Goal: Information Seeking & Learning: Learn about a topic

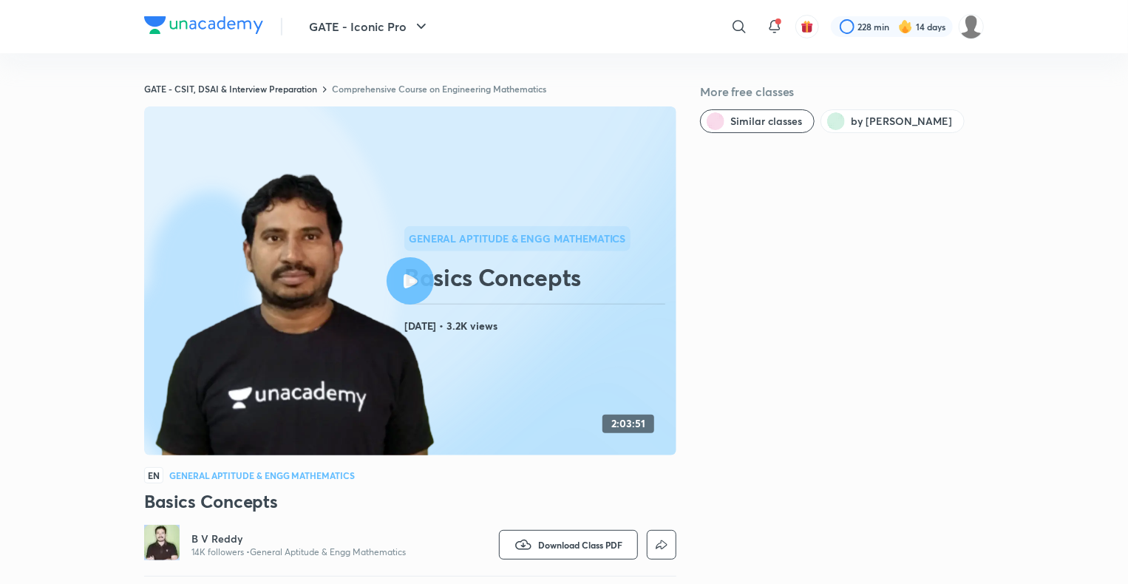
click at [785, 22] on div at bounding box center [775, 27] width 30 height 30
click at [779, 21] on span at bounding box center [779, 21] width 6 height 6
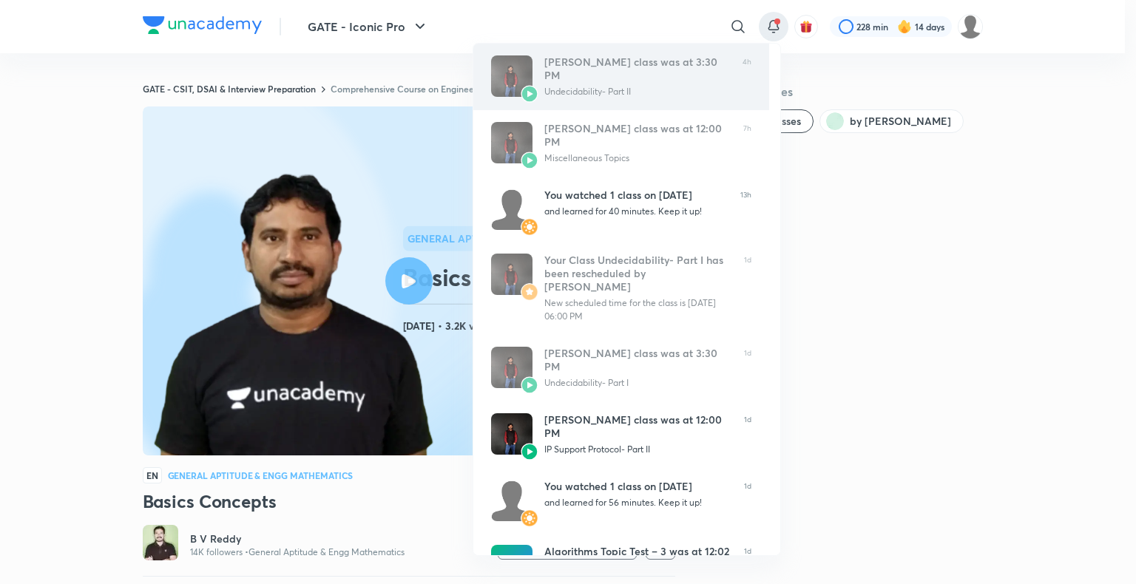
click at [680, 85] on div "Undecidability- Part II" at bounding box center [637, 91] width 186 height 13
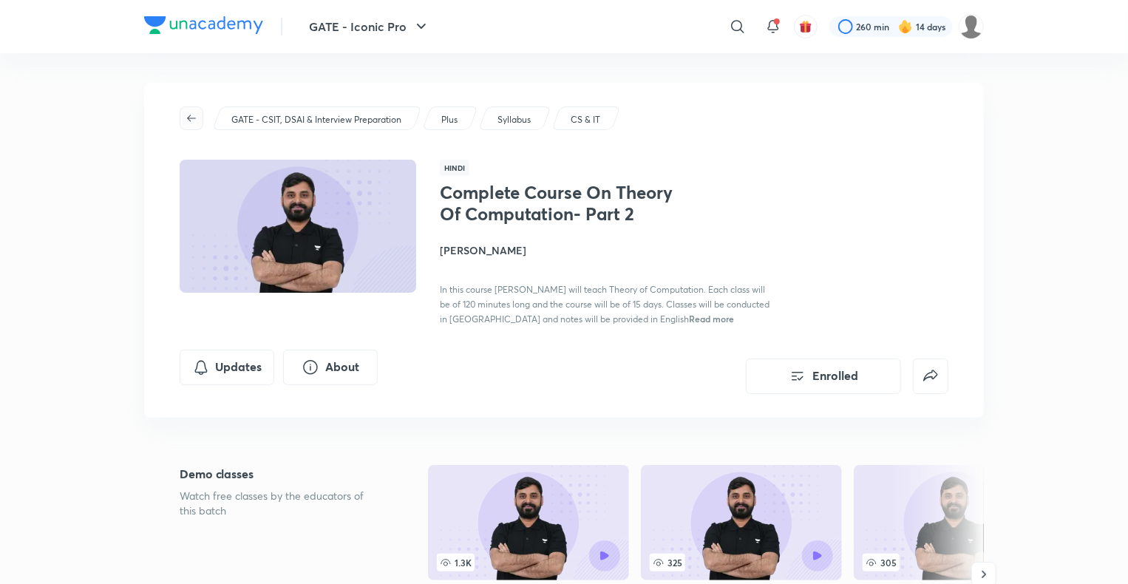
click at [191, 122] on icon "button" at bounding box center [192, 118] width 12 height 12
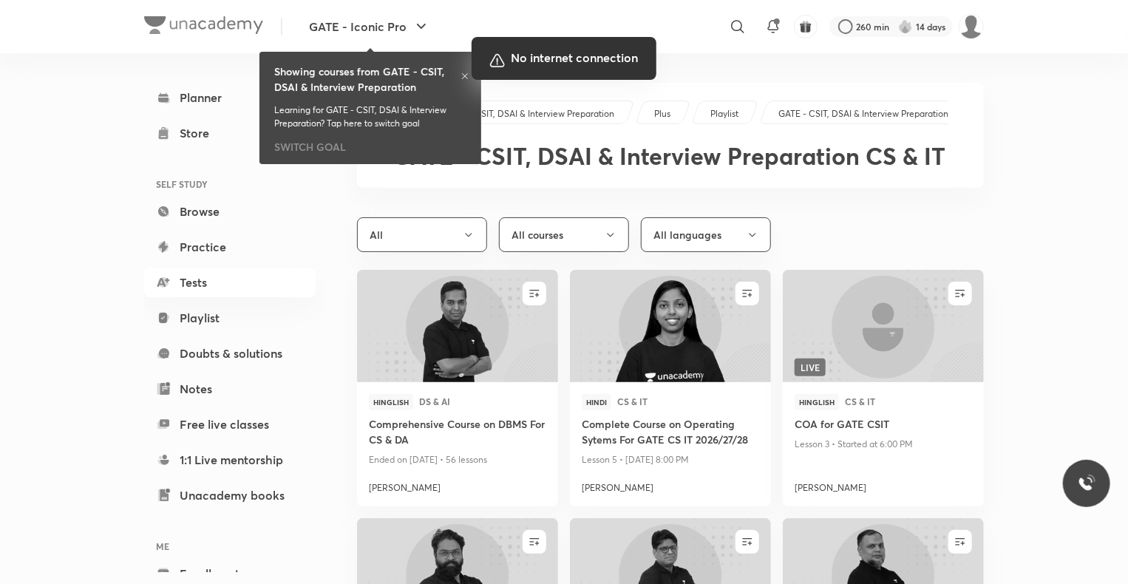
click at [938, 442] on div at bounding box center [564, 292] width 1128 height 584
click at [1066, 243] on div at bounding box center [564, 292] width 1128 height 584
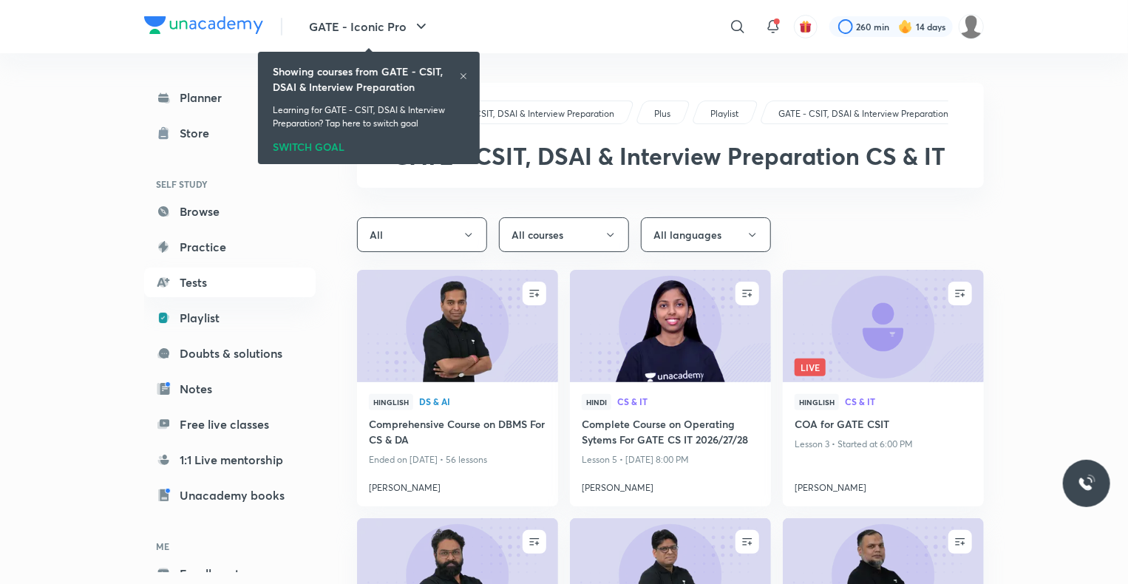
click at [461, 75] on icon at bounding box center [463, 76] width 9 height 9
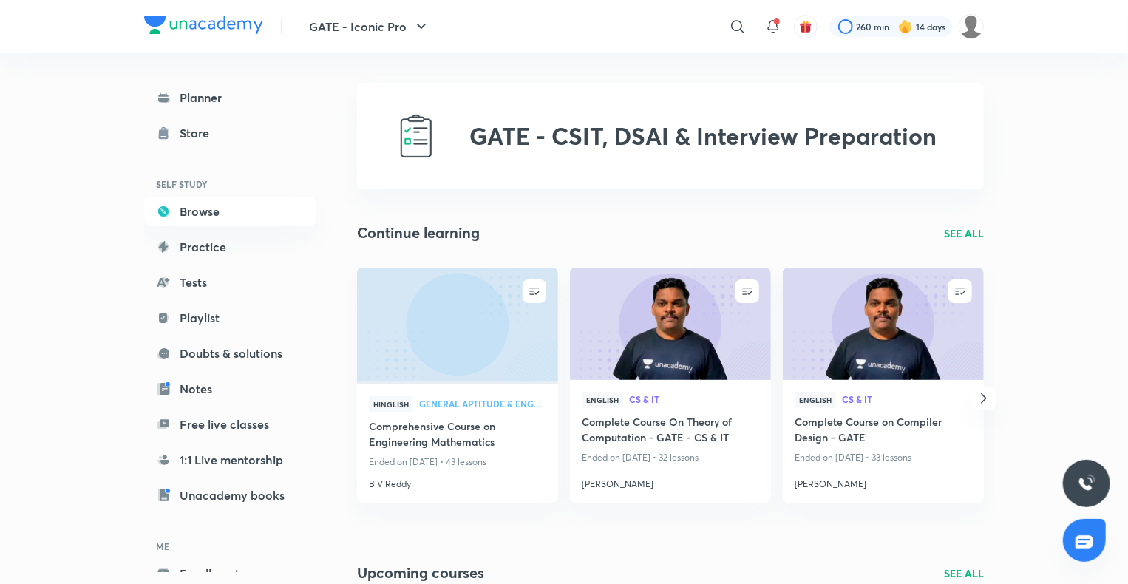
click at [961, 226] on p "SEE ALL" at bounding box center [964, 234] width 40 height 16
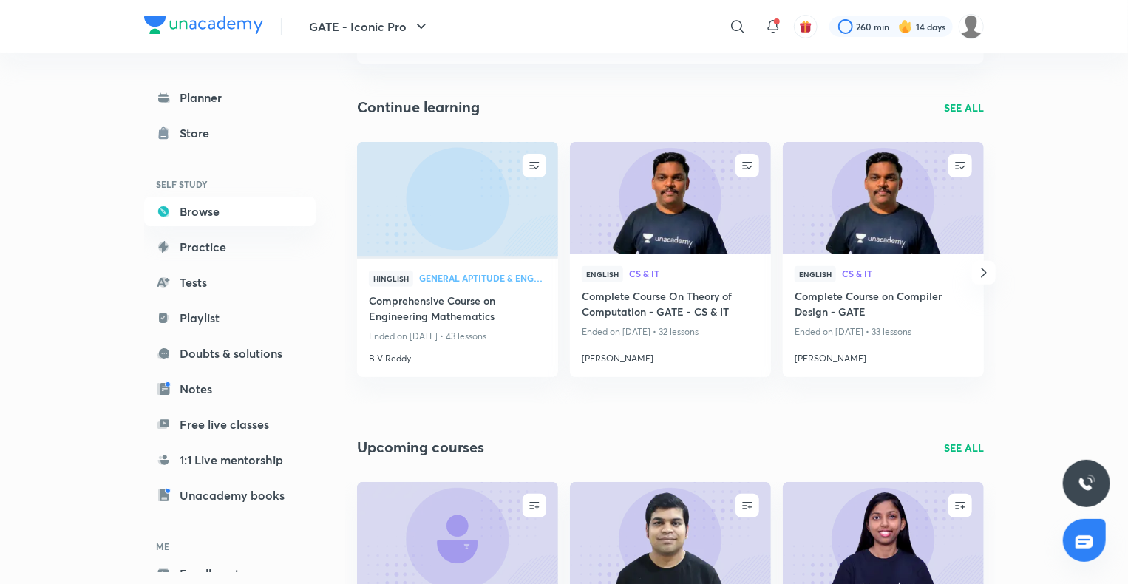
scroll to position [118, 0]
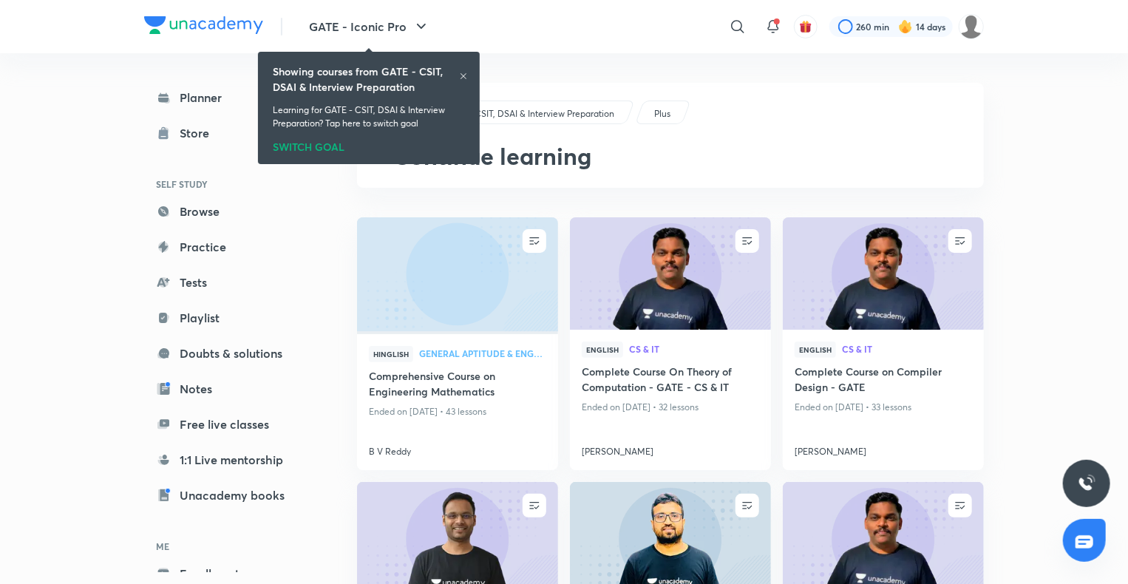
click at [462, 74] on icon at bounding box center [463, 76] width 9 height 9
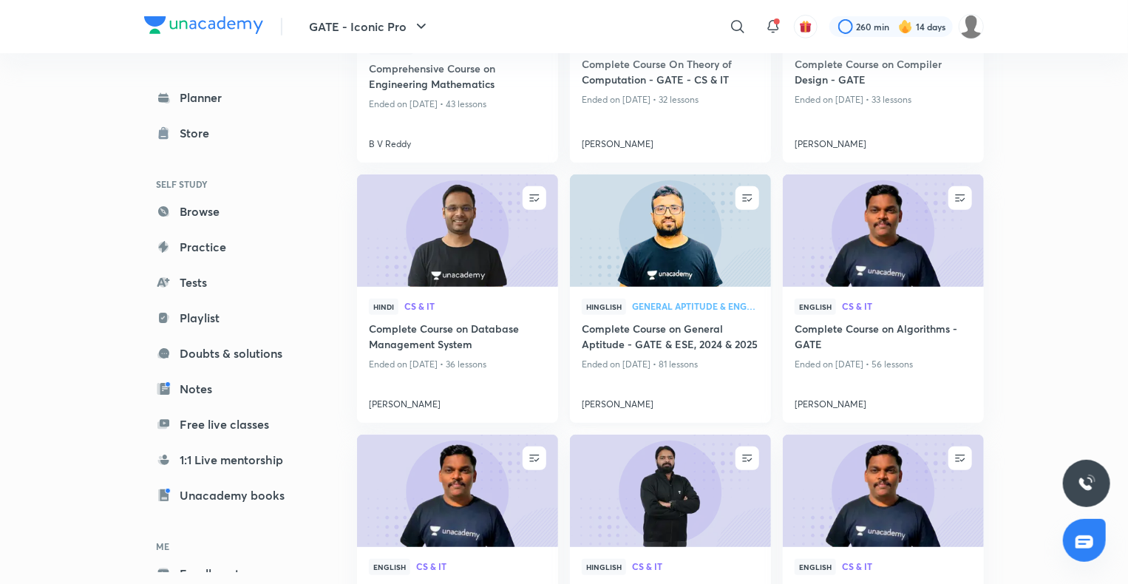
scroll to position [313, 0]
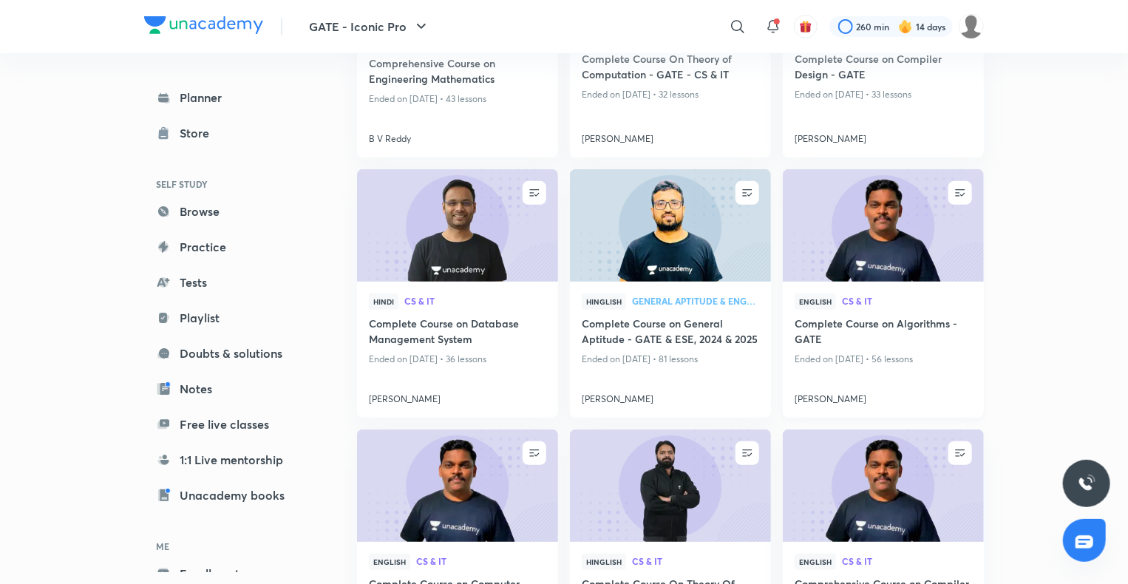
click at [840, 241] on img at bounding box center [883, 226] width 205 height 115
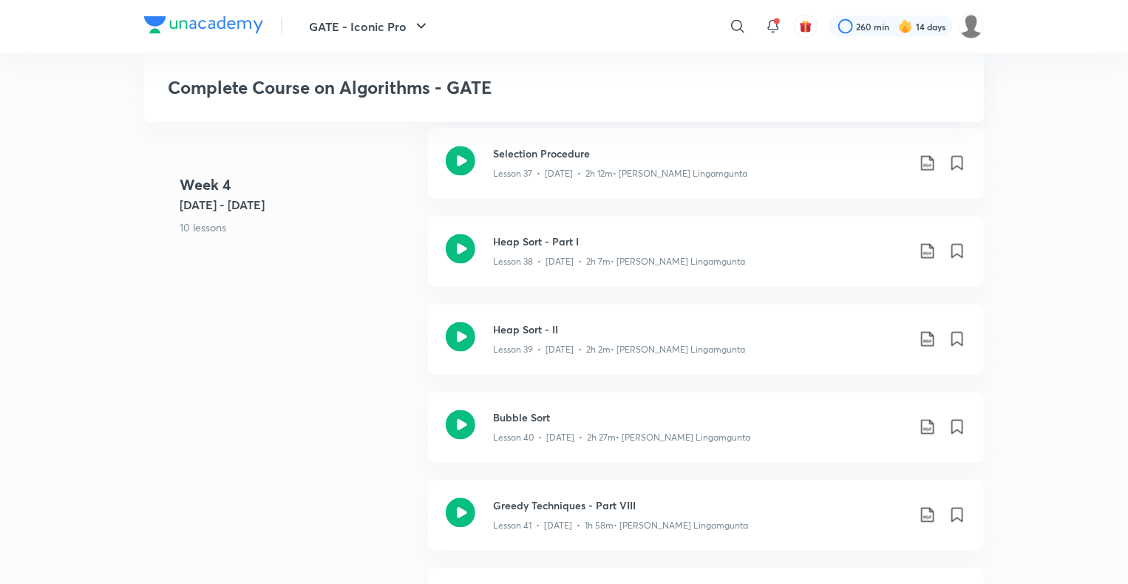
scroll to position [4110, 0]
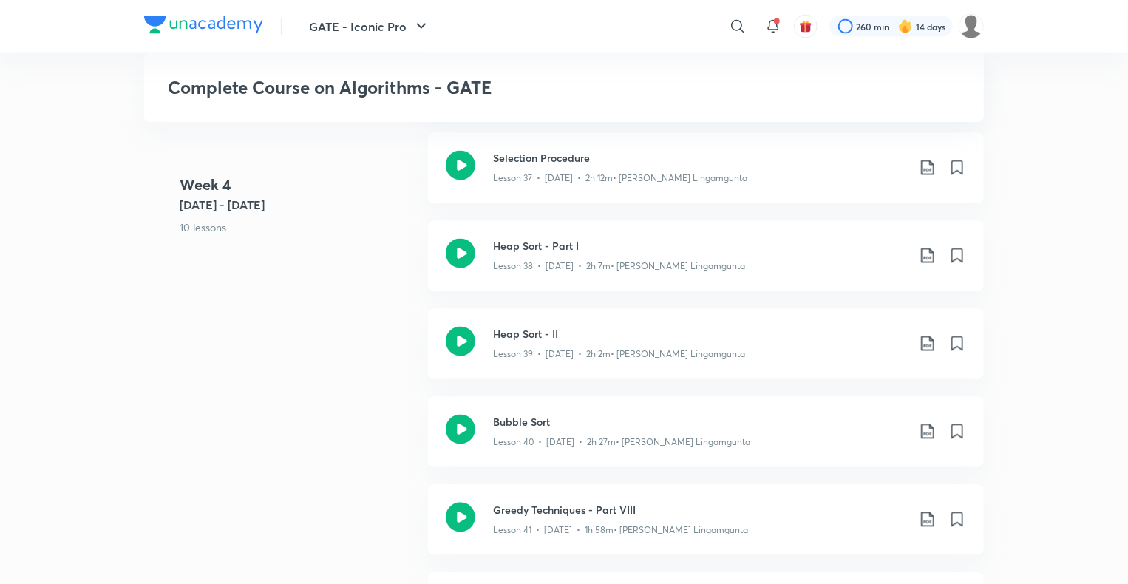
click at [528, 409] on div "Bubble Sort Lesson 40 • [DATE] • 2h 27m • [PERSON_NAME] Lingamgunta" at bounding box center [706, 432] width 556 height 70
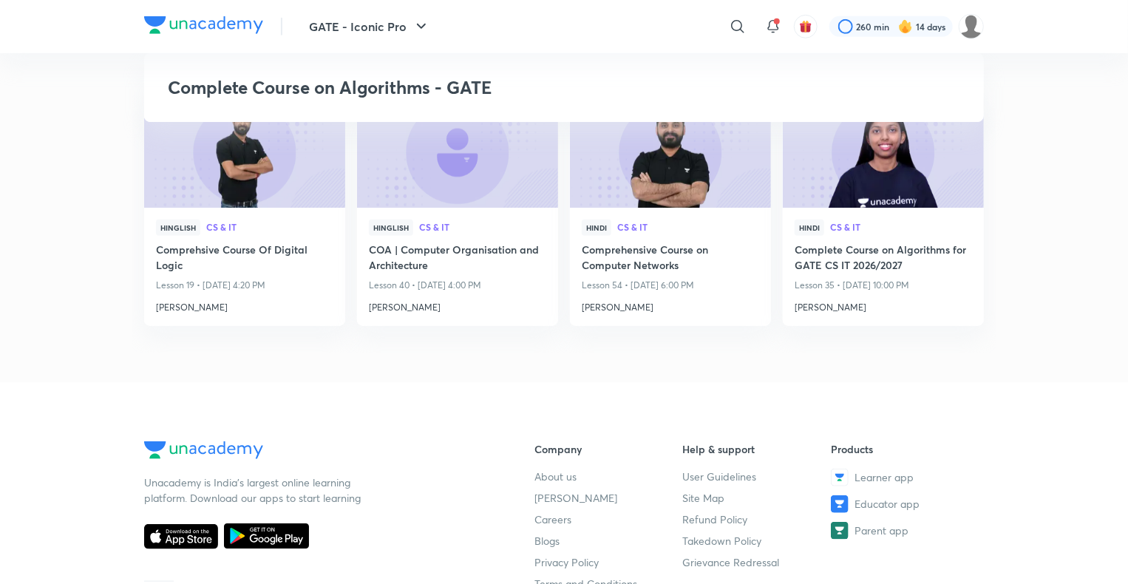
scroll to position [6474, 0]
